Goal: Transaction & Acquisition: Purchase product/service

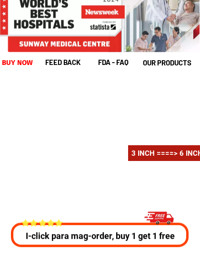
scroll to position [1283, 0]
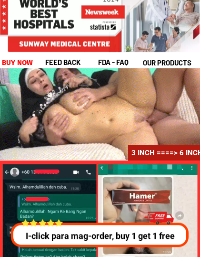
click at [63, 236] on p "I-click para mag-order, buy 1 get 1 free" at bounding box center [99, 235] width 183 height 13
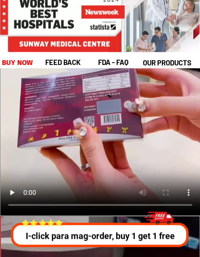
scroll to position [4879, 0]
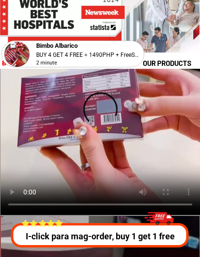
click at [100, 113] on video at bounding box center [100, 115] width 200 height 200
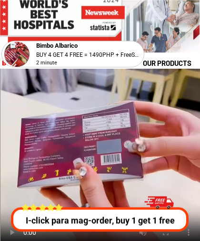
scroll to position [4838, 0]
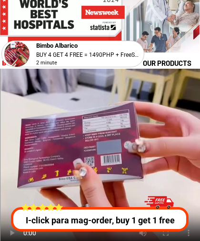
click at [176, 121] on video at bounding box center [100, 156] width 200 height 200
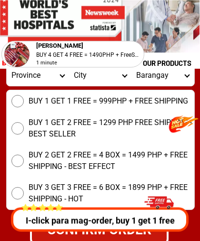
scroll to position [3711, 0]
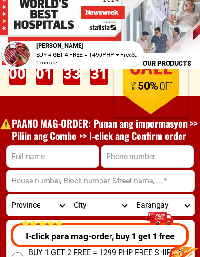
click at [65, 156] on input "Input full_name" at bounding box center [53, 155] width 92 height 21
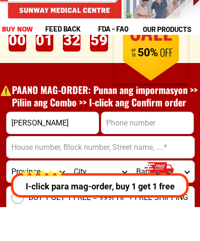
type input "Virgilio G mendoza"
click at [153, 146] on input "Input phone_number" at bounding box center [148, 156] width 92 height 21
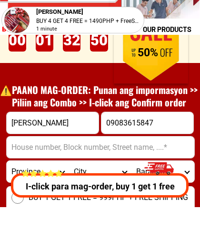
type input "09083615847"
click at [67, 170] on input "Input address" at bounding box center [101, 180] width 188 height 21
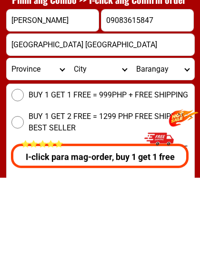
scroll to position [3639, 0]
type input "Kishanta subdivision lagtang talisay city cebu"
click at [29, 137] on select "Province Abra Agusan-del-norte Agusan-del-sur Aklan Albay Antique Apayao Aurora…" at bounding box center [38, 147] width 62 height 21
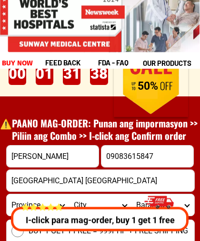
scroll to position [3582, 0]
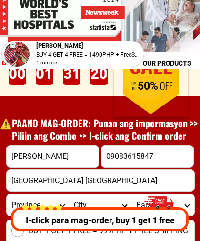
select select "63_8"
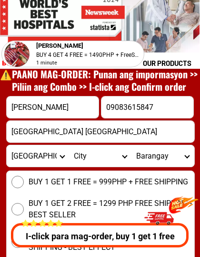
scroll to position [3632, 0]
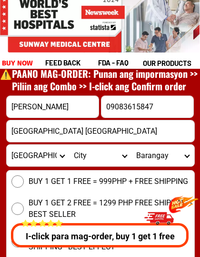
click at [77, 158] on select "City Alcoy Aloguinsan Argao Asturias Badian Balamban Bantayan Barili Bogo-city …" at bounding box center [100, 155] width 62 height 21
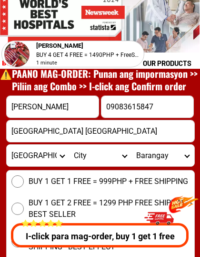
select select "63_86950"
click at [162, 158] on select "Barangay Biasong Bulacao Cadulawan Camp iv Cansojong Dumlog Jaclupan Lagtang La…" at bounding box center [163, 155] width 62 height 21
select select "63_869506039"
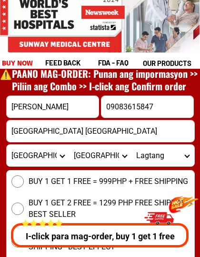
click at [175, 132] on input "Kishanta subdivision lagtang talisay city cebu" at bounding box center [101, 130] width 188 height 21
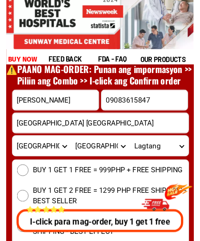
scroll to position [3631, 0]
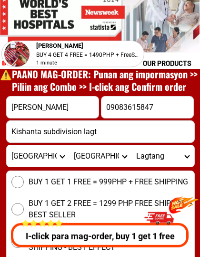
type input "Kishanta"
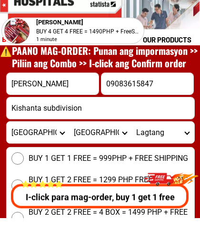
type input "Kishanta subdivision"
click at [19, 176] on input "BUY 1 GET 1 FREE = 999PHP + FREE SHIPPING" at bounding box center [17, 182] width 12 height 12
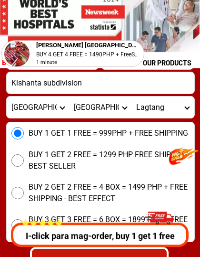
scroll to position [3680, 0]
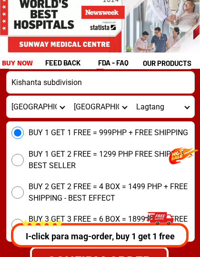
click at [121, 232] on p "I-click para mag-order, buy 1 get 1 free" at bounding box center [100, 235] width 183 height 13
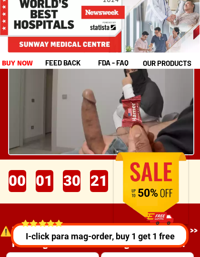
scroll to position [3438, 0]
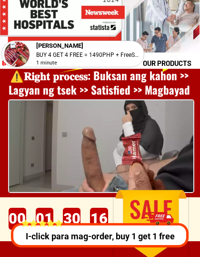
click at [68, 236] on p "I-click para mag-order, buy 1 get 1 free" at bounding box center [99, 235] width 183 height 13
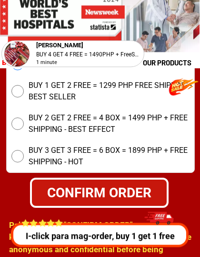
scroll to position [3749, 0]
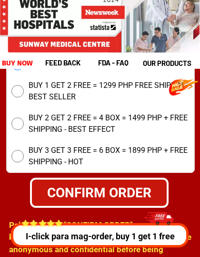
click at [99, 191] on div "CONFIRM ORDER" at bounding box center [99, 192] width 135 height 20
radio input "true"
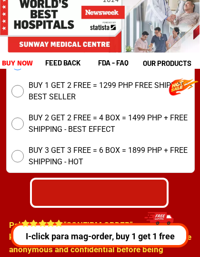
scroll to position [0, 0]
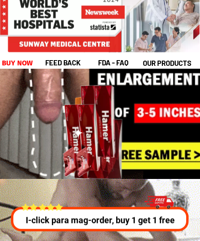
scroll to position [313, 0]
